Goal: Task Accomplishment & Management: Complete application form

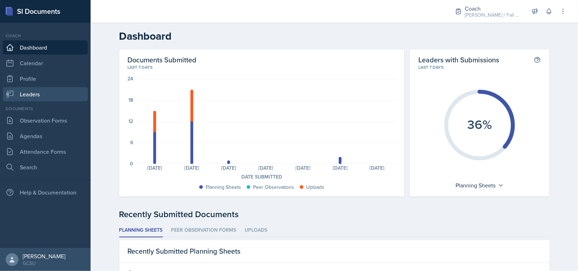
click at [46, 92] on link "Leaders" at bounding box center [45, 94] width 85 height 14
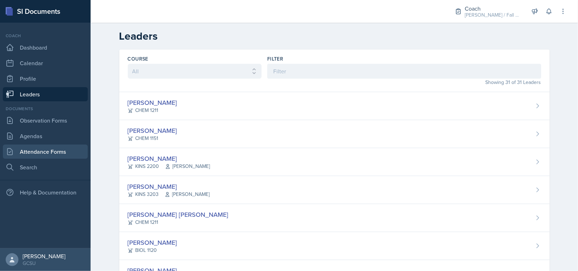
click at [58, 154] on link "Attendance Forms" at bounding box center [45, 151] width 85 height 14
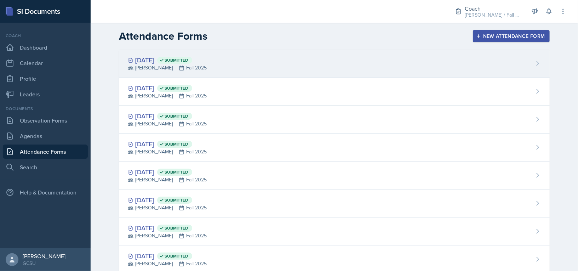
click at [222, 63] on div "[DATE] Submitted [PERSON_NAME] Fall 2025" at bounding box center [334, 64] width 430 height 28
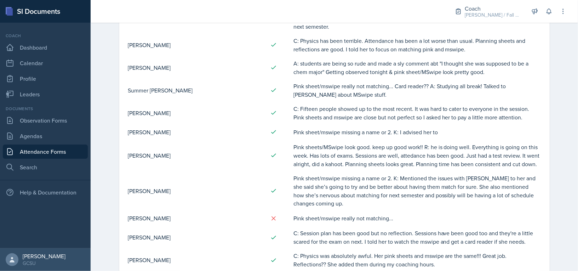
scroll to position [733, 0]
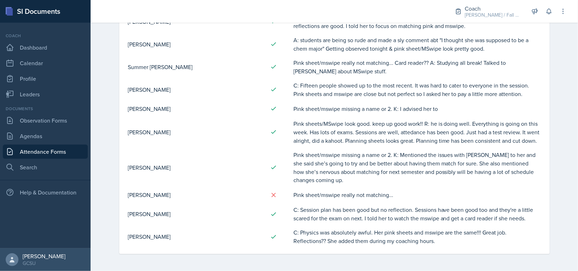
click at [76, 155] on link "Attendance Forms" at bounding box center [45, 151] width 85 height 14
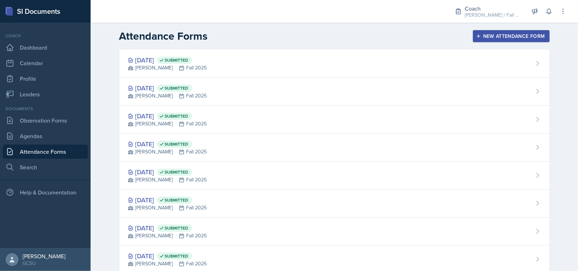
click at [534, 39] on div "New Attendance Form" at bounding box center [511, 36] width 68 height 6
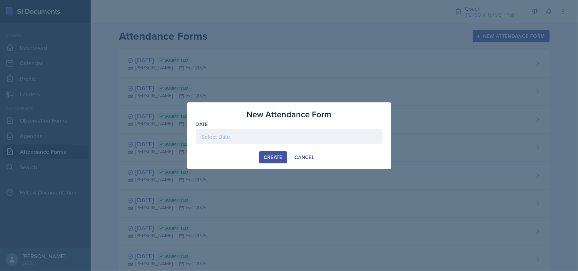
click at [286, 126] on div "Date" at bounding box center [289, 124] width 187 height 7
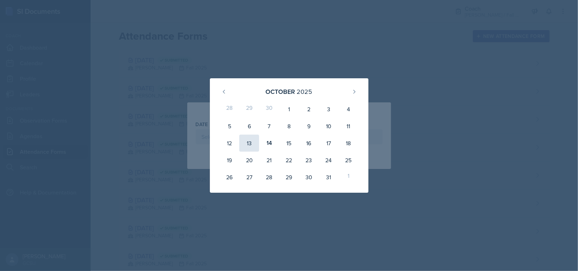
click at [250, 142] on div "13" at bounding box center [249, 142] width 20 height 17
type input "[DATE]"
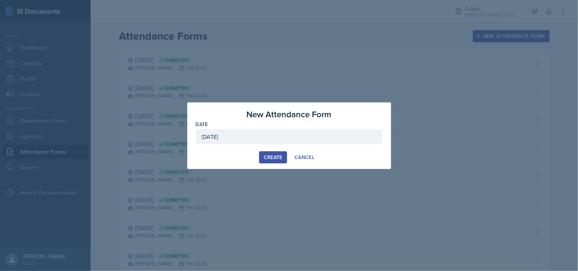
click at [276, 157] on div "Create" at bounding box center [272, 157] width 19 height 6
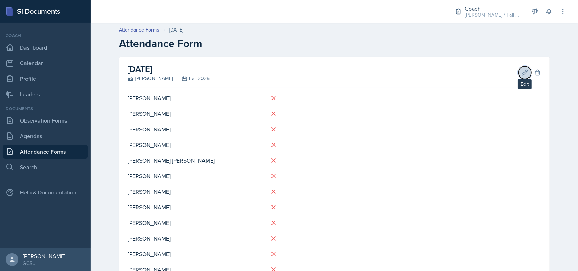
click at [521, 74] on icon at bounding box center [524, 72] width 7 height 7
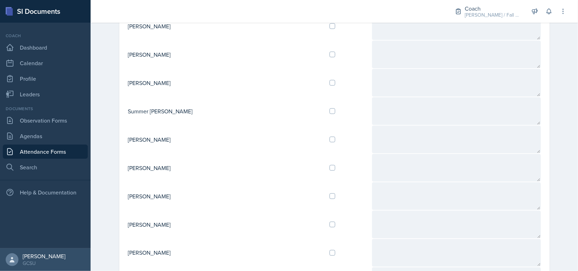
scroll to position [713, 0]
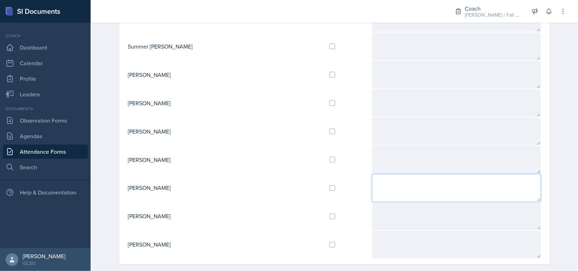
click at [376, 177] on textarea at bounding box center [456, 188] width 169 height 28
type textarea "Talk to about MSwipe/Pink sheets since didn't come to coaching last weeks."
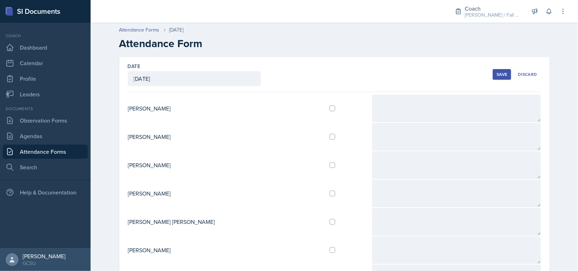
click at [506, 72] on div "Save" at bounding box center [501, 74] width 11 height 6
